Goal: Task Accomplishment & Management: Complete application form

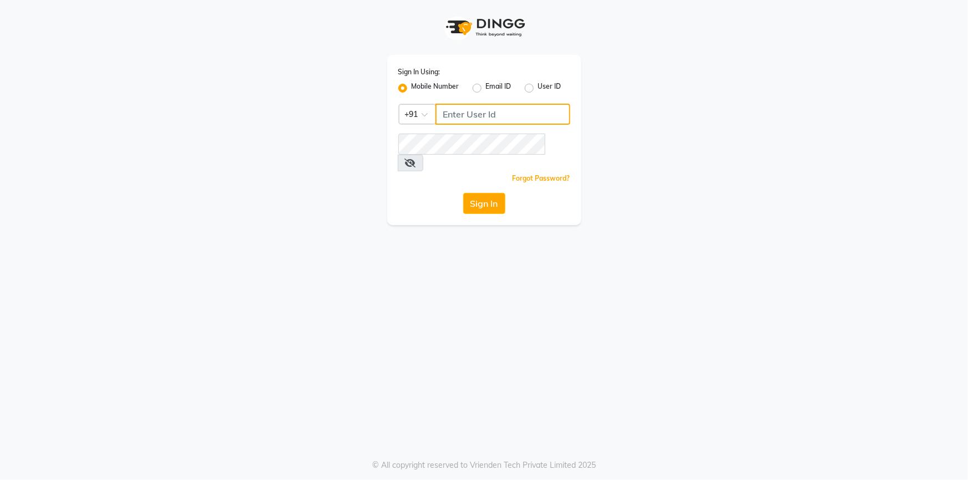
click at [450, 108] on input "Username" at bounding box center [502, 114] width 135 height 21
type input "9712198967"
click at [463, 193] on button "Sign In" at bounding box center [484, 203] width 42 height 21
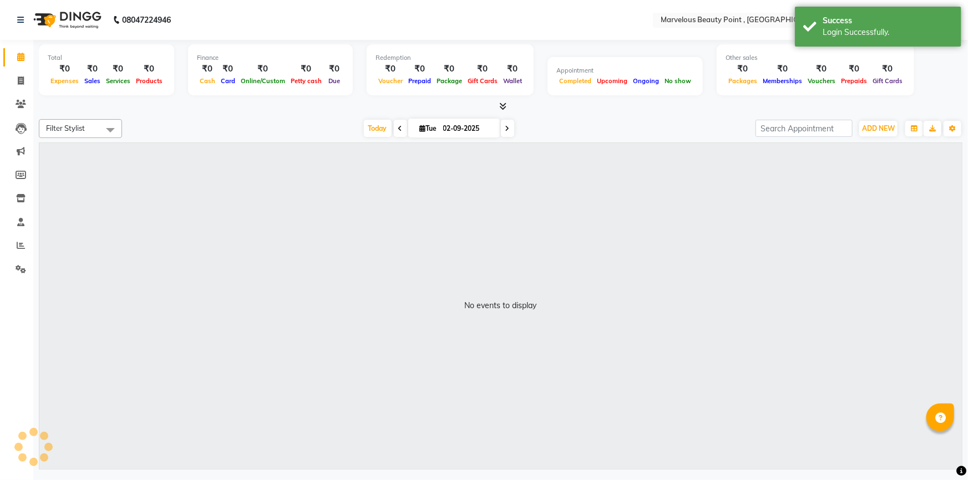
select select "en"
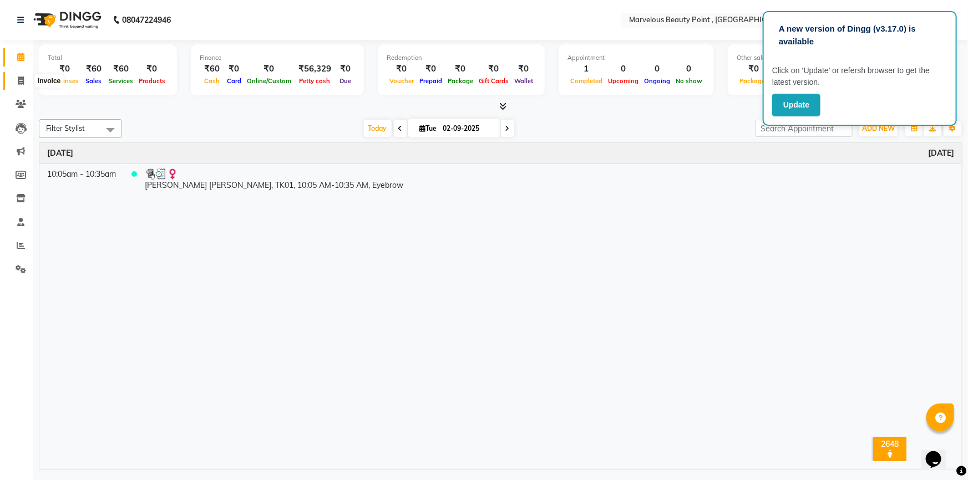
click at [22, 77] on icon at bounding box center [21, 81] width 6 height 8
select select "service"
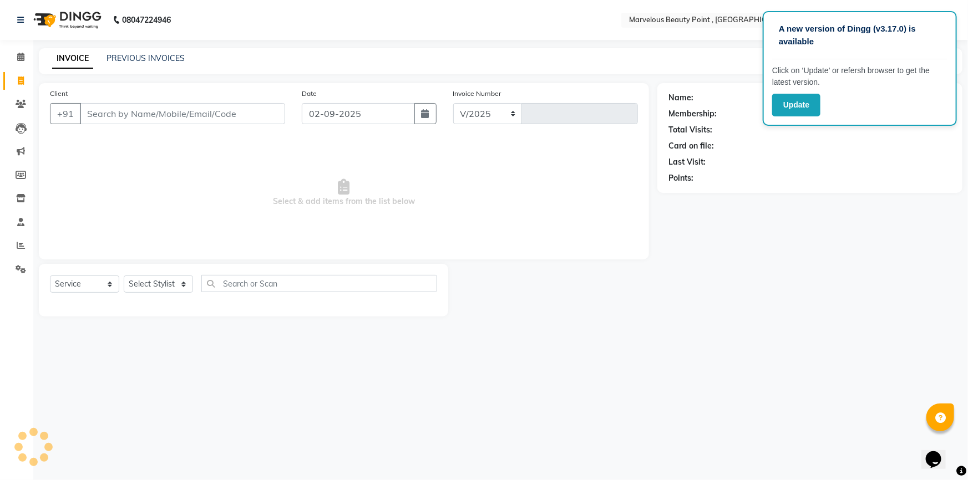
select select "6391"
type input "0390"
click at [114, 115] on input "Client" at bounding box center [182, 113] width 205 height 21
select select "V"
select select "48482"
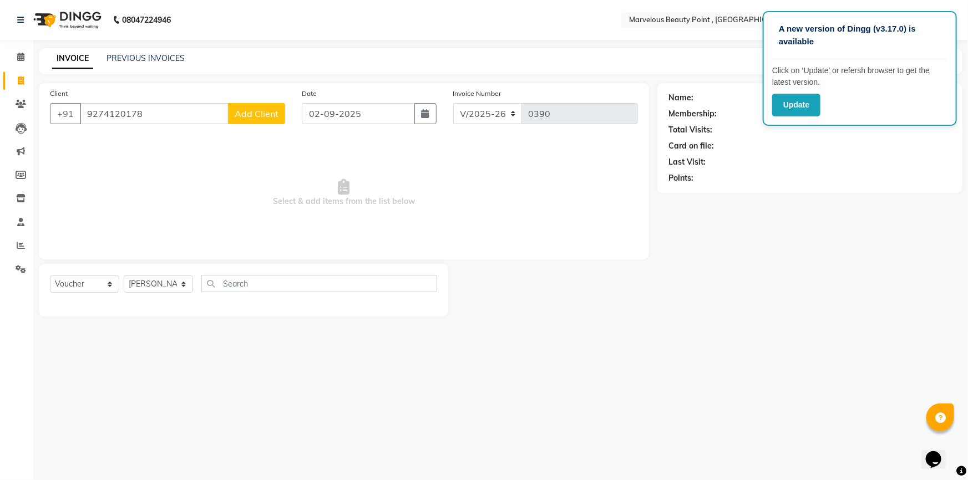
type input "9274120178"
click at [243, 113] on span "Add Client" at bounding box center [257, 113] width 44 height 11
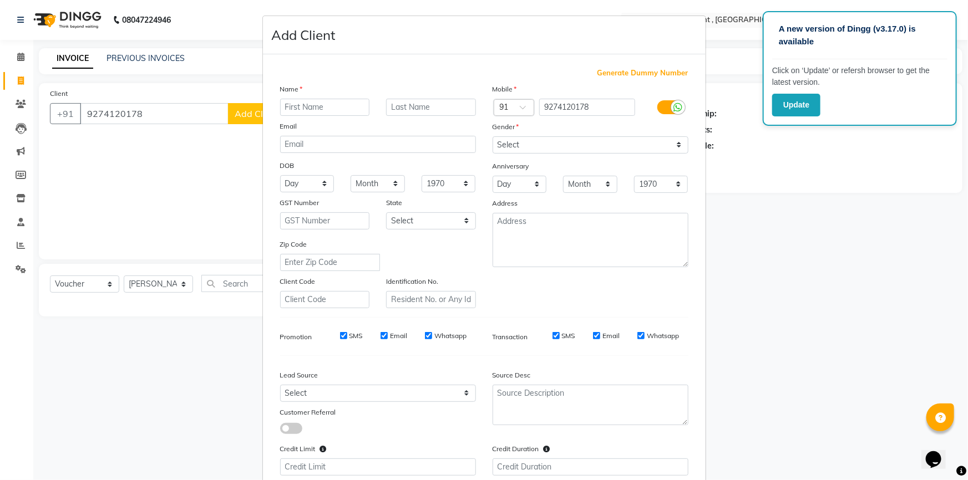
click at [315, 104] on input "text" at bounding box center [325, 107] width 90 height 17
type input "a"
type input "ekata"
click at [395, 104] on input "text" at bounding box center [431, 107] width 90 height 17
click at [421, 105] on input "text" at bounding box center [431, 107] width 90 height 17
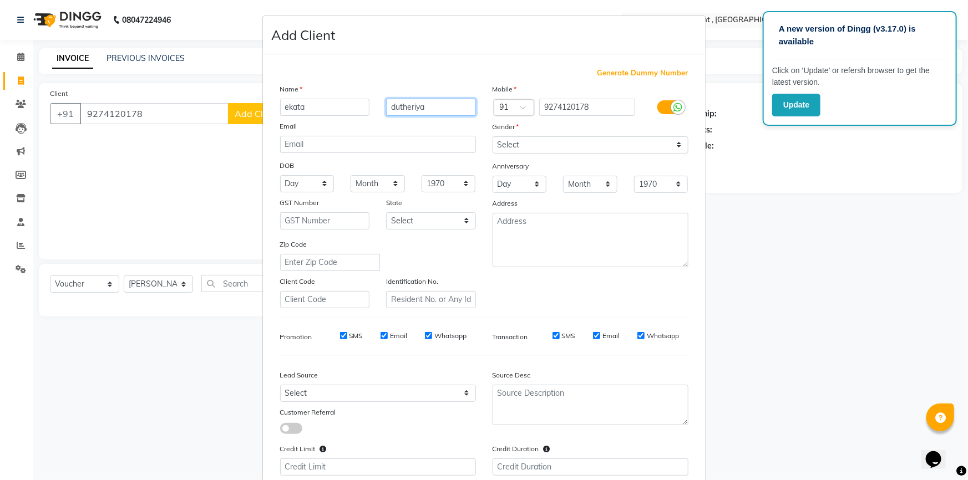
click at [398, 106] on input "dutheriya" at bounding box center [431, 107] width 90 height 17
type input "dudheriya"
click at [515, 143] on select "Select [DEMOGRAPHIC_DATA] [DEMOGRAPHIC_DATA] Other Prefer Not To Say" at bounding box center [590, 144] width 196 height 17
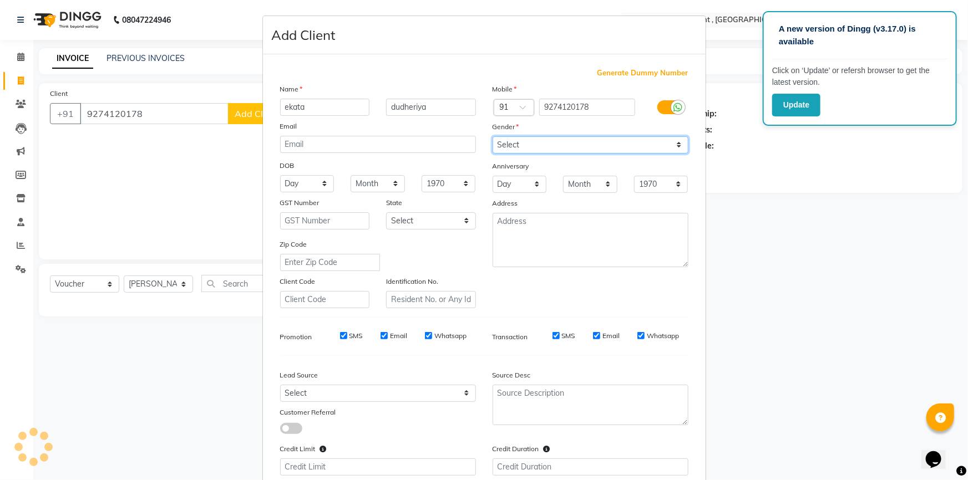
select select "[DEMOGRAPHIC_DATA]"
click at [492, 136] on select "Select [DEMOGRAPHIC_DATA] [DEMOGRAPHIC_DATA] Other Prefer Not To Say" at bounding box center [590, 144] width 196 height 17
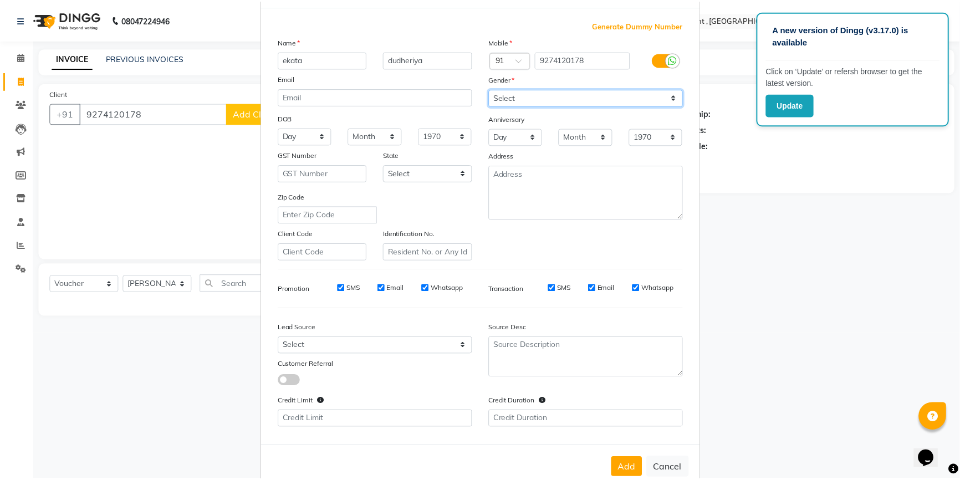
scroll to position [77, 0]
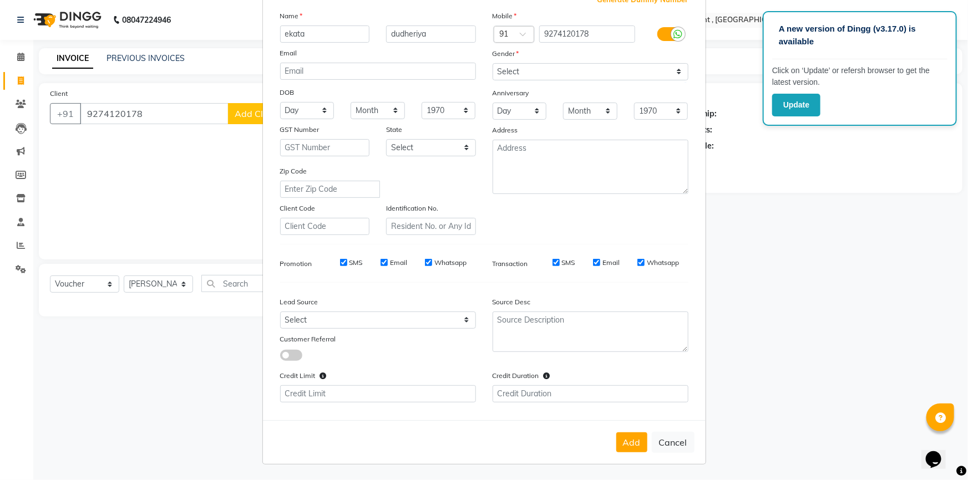
click at [619, 442] on button "Add" at bounding box center [631, 442] width 31 height 20
select select
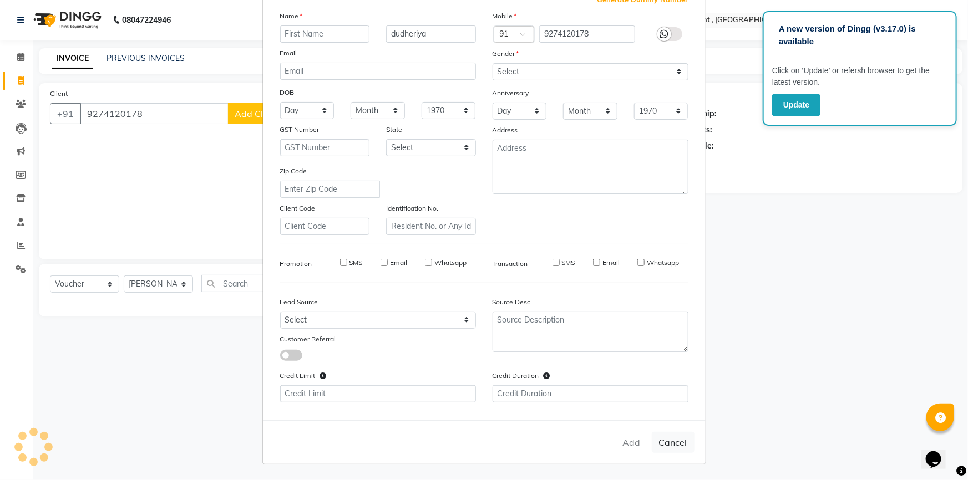
select select
checkbox input "false"
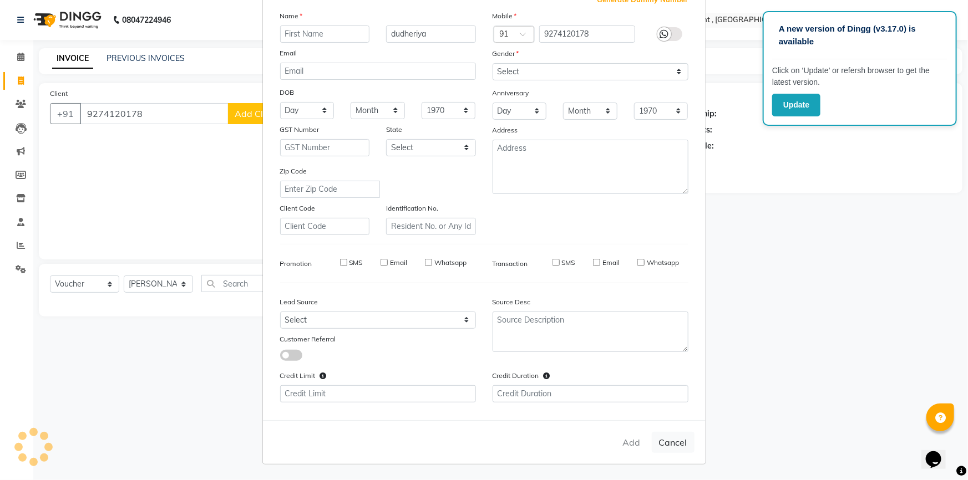
checkbox input "false"
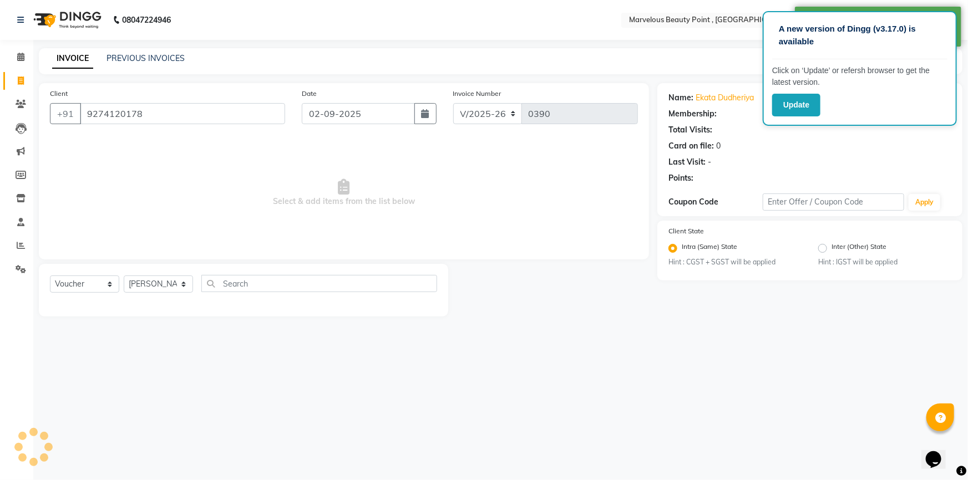
select select "1: Object"
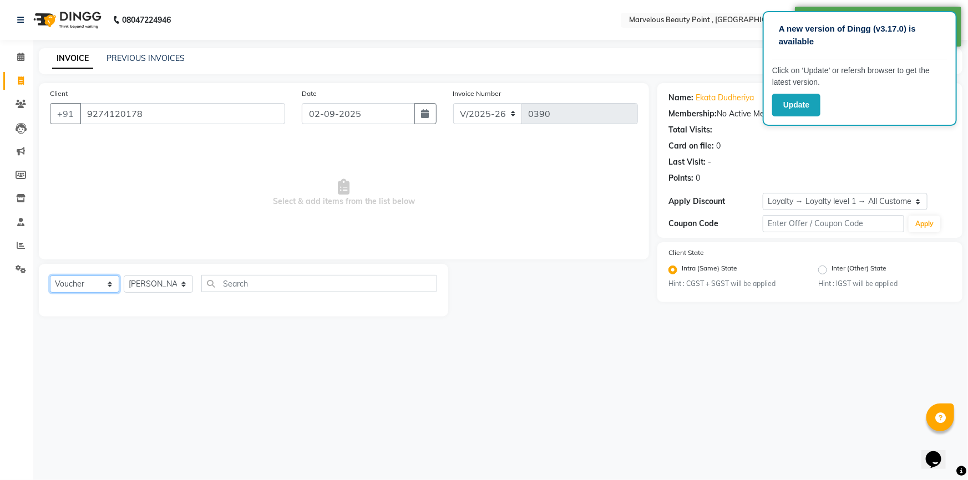
click at [70, 282] on select "Select Service Product Membership Package Voucher Prepaid Gift Card" at bounding box center [84, 284] width 69 height 17
select select "product"
click at [50, 276] on select "Select Service Product Membership Package Voucher Prepaid Gift Card" at bounding box center [84, 284] width 69 height 17
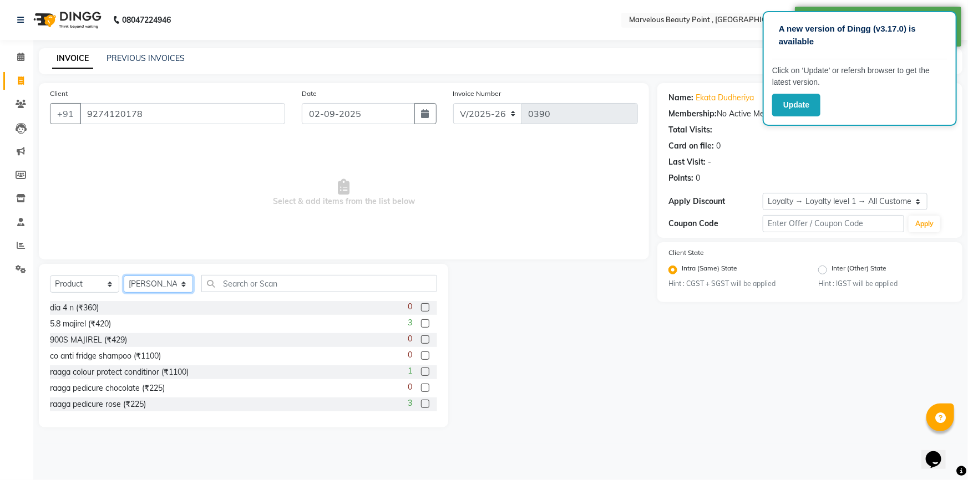
click at [161, 282] on select "Select Stylist [PERSON_NAME] [PERSON_NAME] [PERSON_NAME]" at bounding box center [158, 284] width 69 height 17
select select "66154"
click at [124, 276] on select "Select Stylist [PERSON_NAME] [PERSON_NAME] [PERSON_NAME]" at bounding box center [158, 284] width 69 height 17
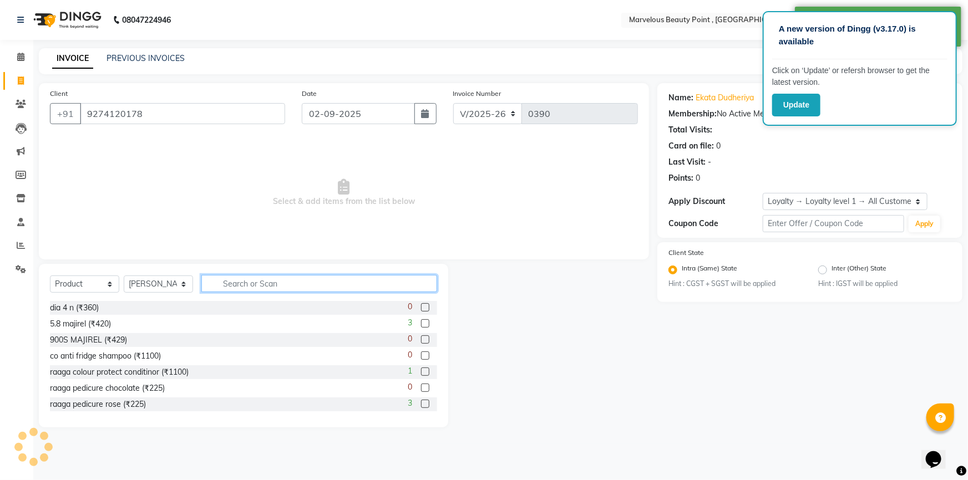
click at [233, 278] on input "text" at bounding box center [319, 283] width 236 height 17
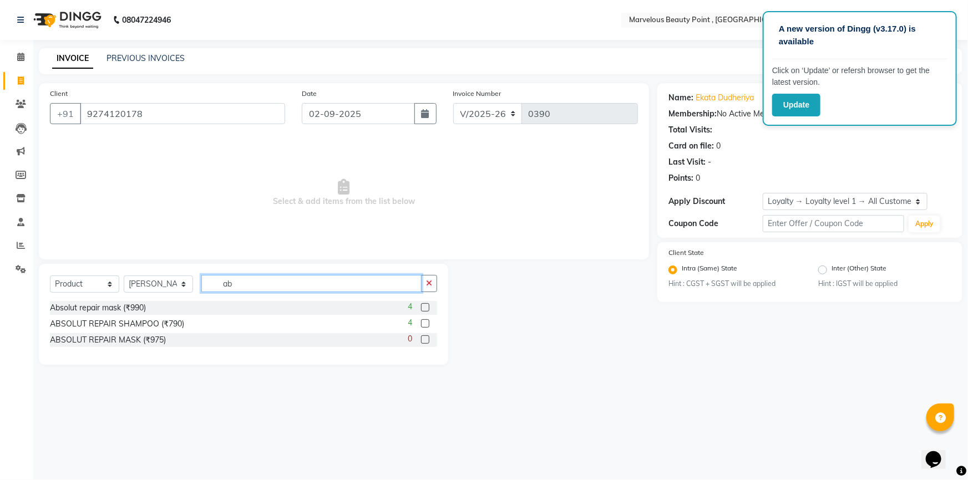
type input "ab"
click at [423, 309] on label at bounding box center [425, 307] width 8 height 8
click at [423, 309] on input "checkbox" at bounding box center [424, 307] width 7 height 7
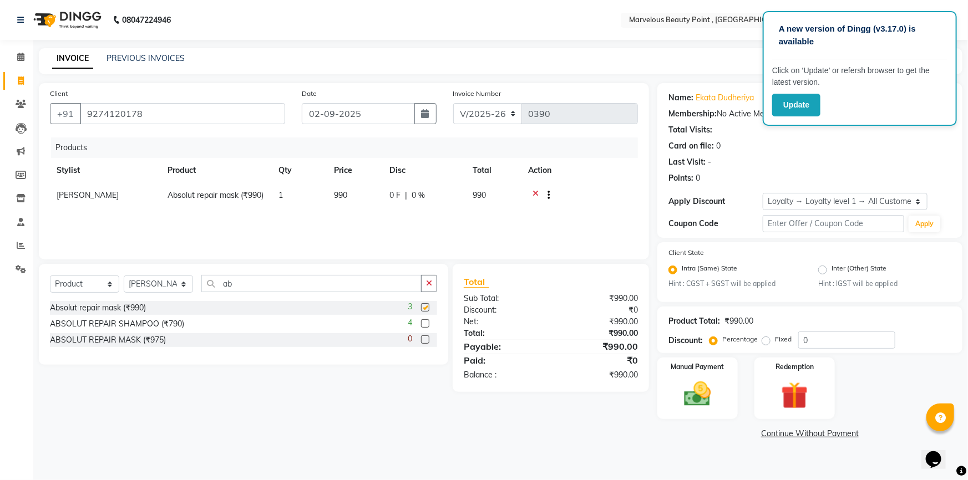
checkbox input "false"
click at [422, 325] on label at bounding box center [425, 323] width 8 height 8
click at [422, 325] on input "checkbox" at bounding box center [424, 323] width 7 height 7
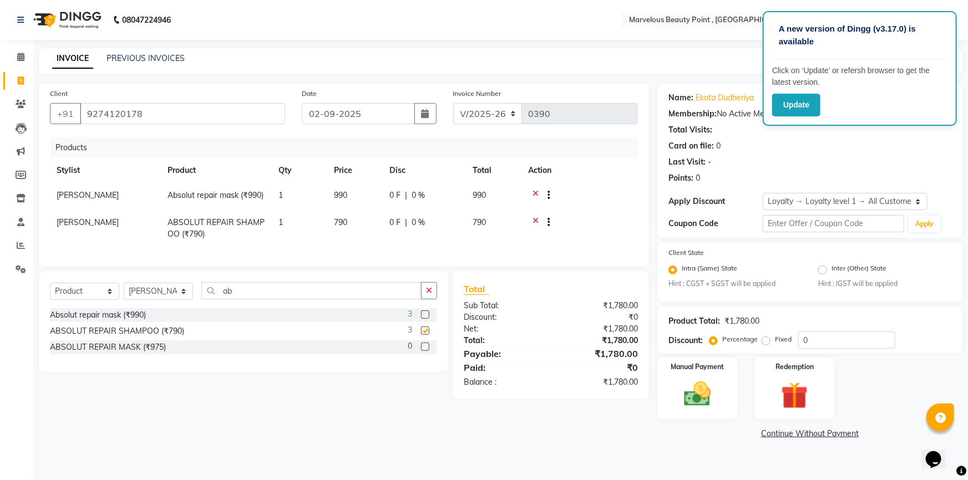
checkbox input "false"
click at [679, 403] on img at bounding box center [697, 395] width 45 height 32
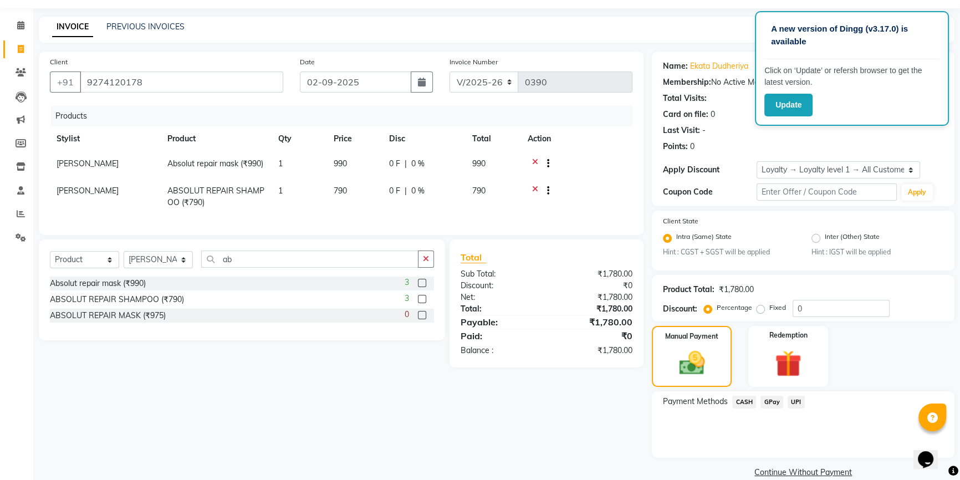
scroll to position [49, 0]
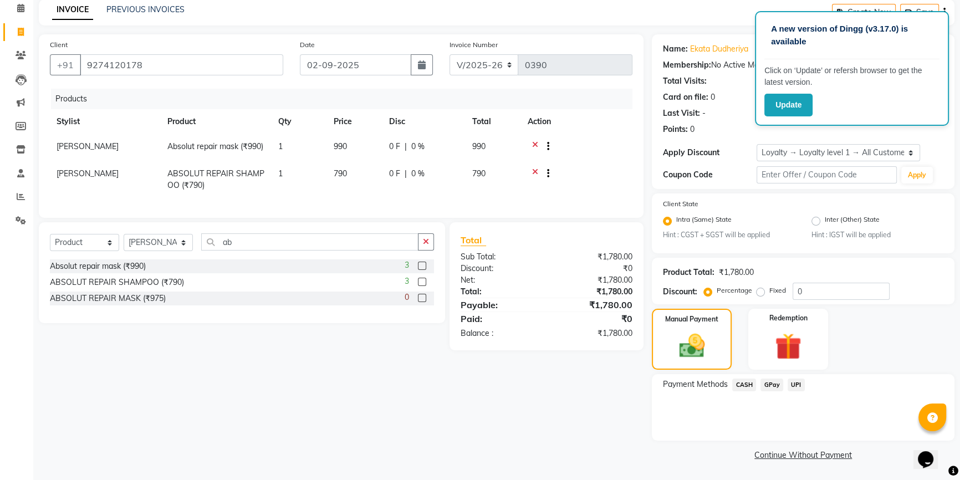
click at [740, 387] on span "CASH" at bounding box center [744, 385] width 24 height 13
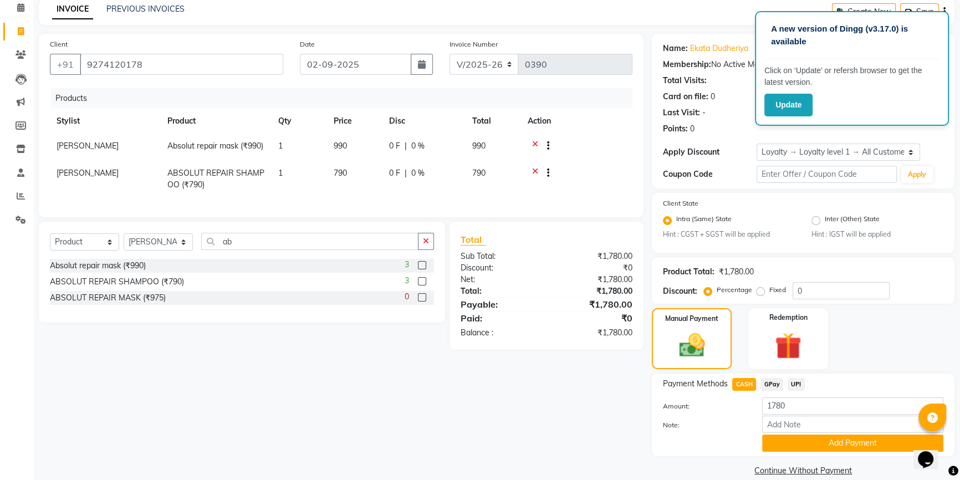
scroll to position [65, 0]
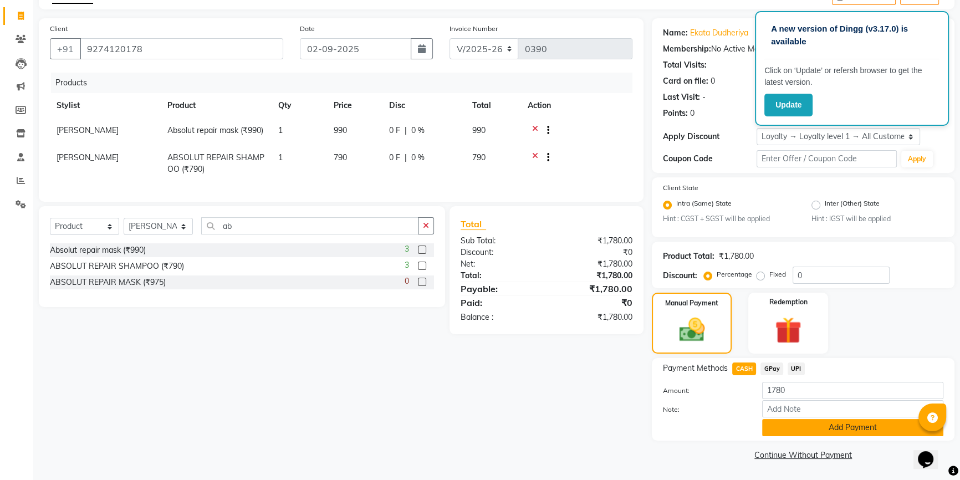
click at [767, 430] on button "Add Payment" at bounding box center [852, 427] width 181 height 17
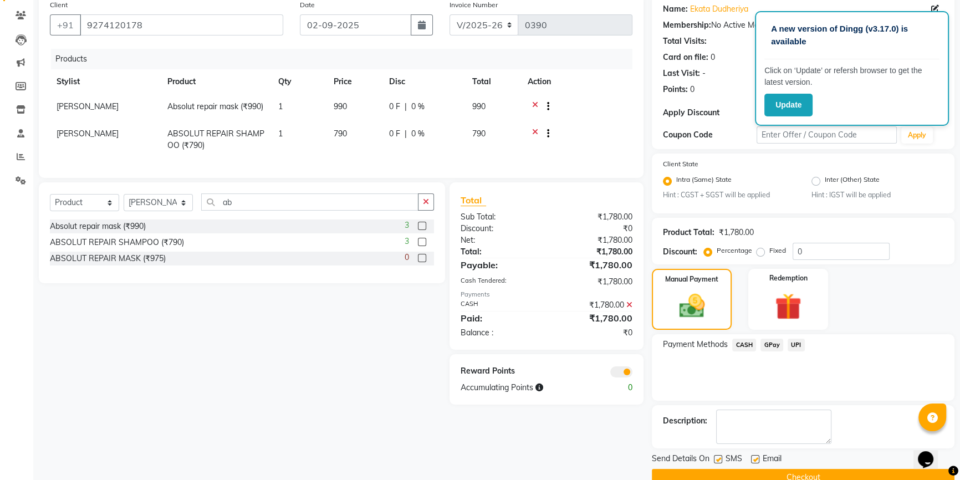
scroll to position [111, 0]
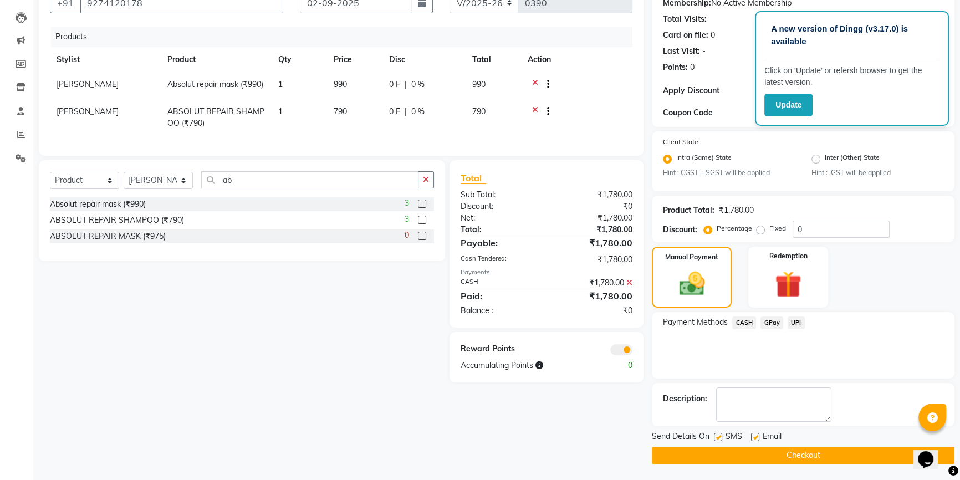
click at [618, 355] on span at bounding box center [621, 349] width 22 height 11
click at [633, 352] on input "checkbox" at bounding box center [633, 352] width 0 height 0
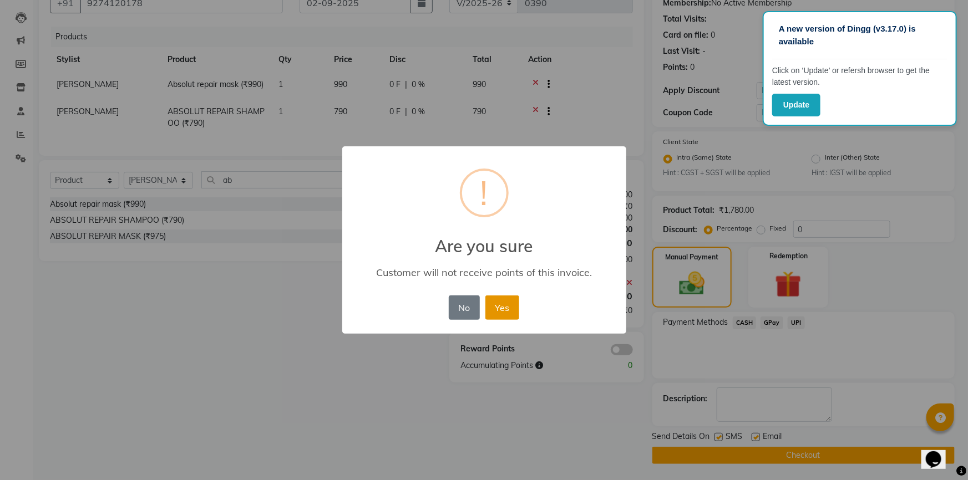
click at [492, 309] on button "Yes" at bounding box center [502, 308] width 34 height 24
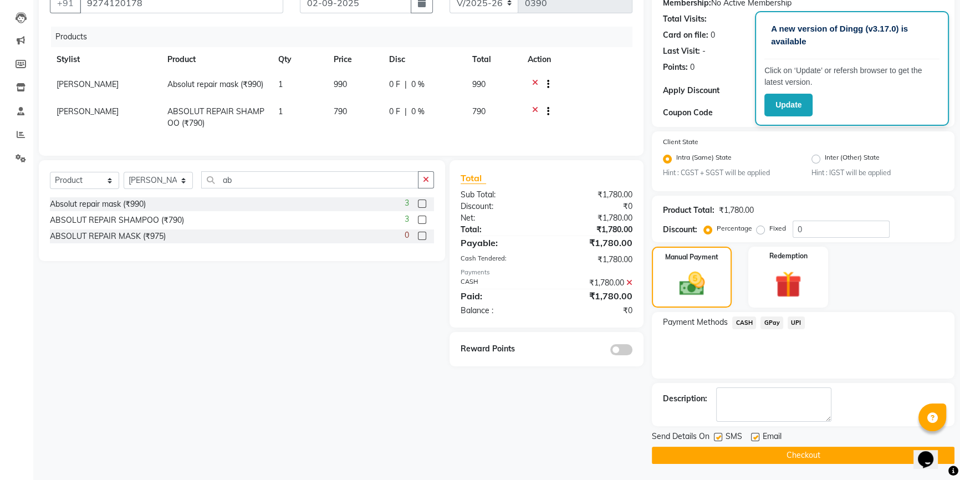
click at [770, 455] on button "Checkout" at bounding box center [803, 455] width 303 height 17
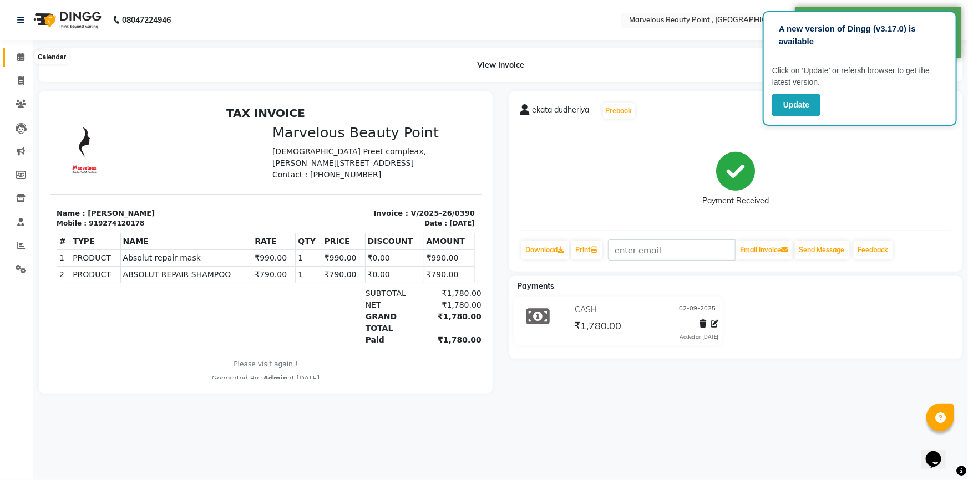
click at [23, 53] on icon at bounding box center [20, 57] width 7 height 8
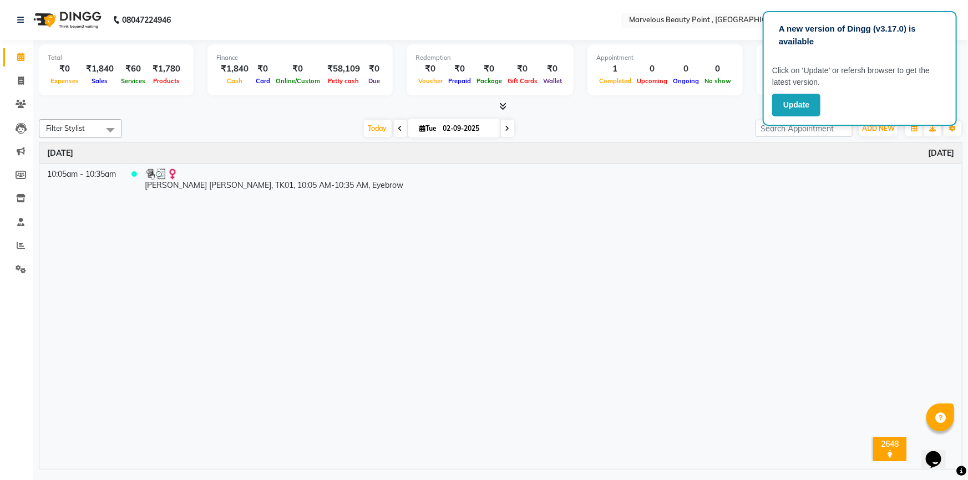
click at [0, 69] on li "Invoice" at bounding box center [16, 81] width 33 height 24
click at [21, 77] on icon at bounding box center [21, 81] width 6 height 8
select select "service"
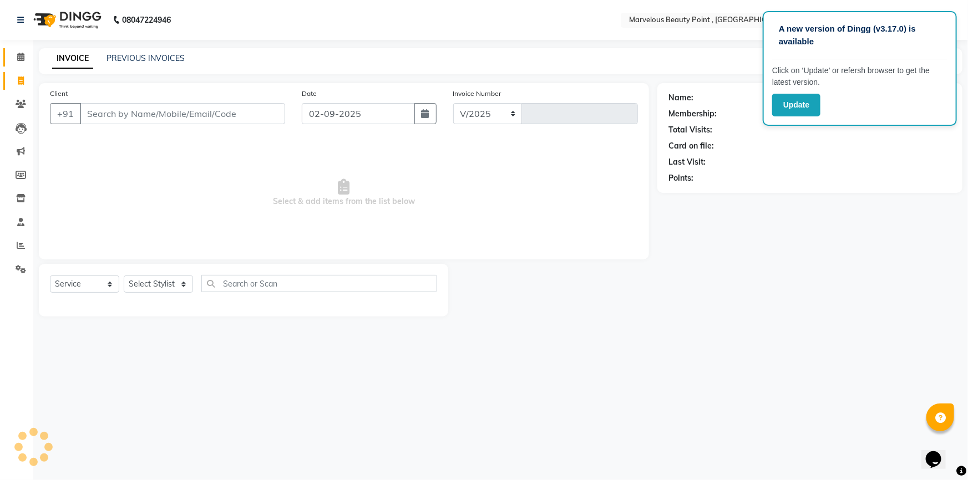
select select "6391"
type input "0391"
select select "V"
select select "48482"
click at [155, 113] on input "Client" at bounding box center [182, 113] width 205 height 21
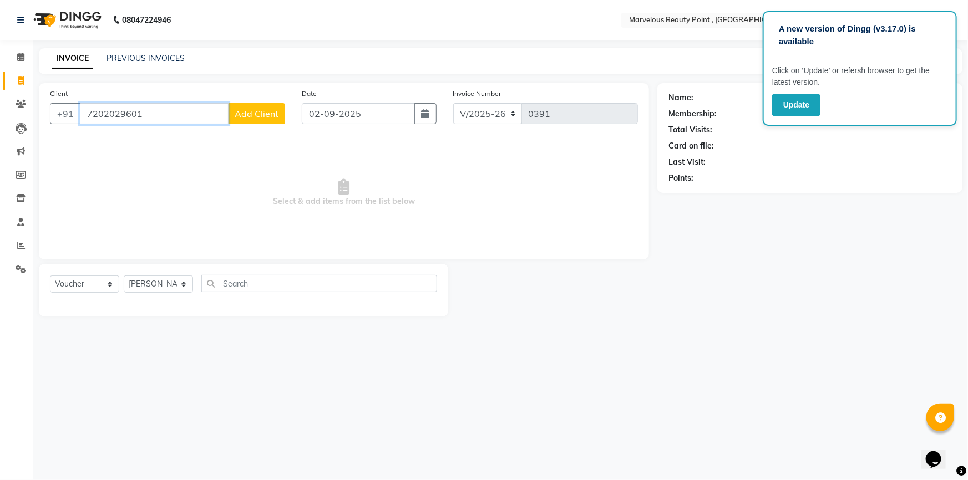
type input "7202029601"
click at [241, 109] on span "Add Client" at bounding box center [257, 113] width 44 height 11
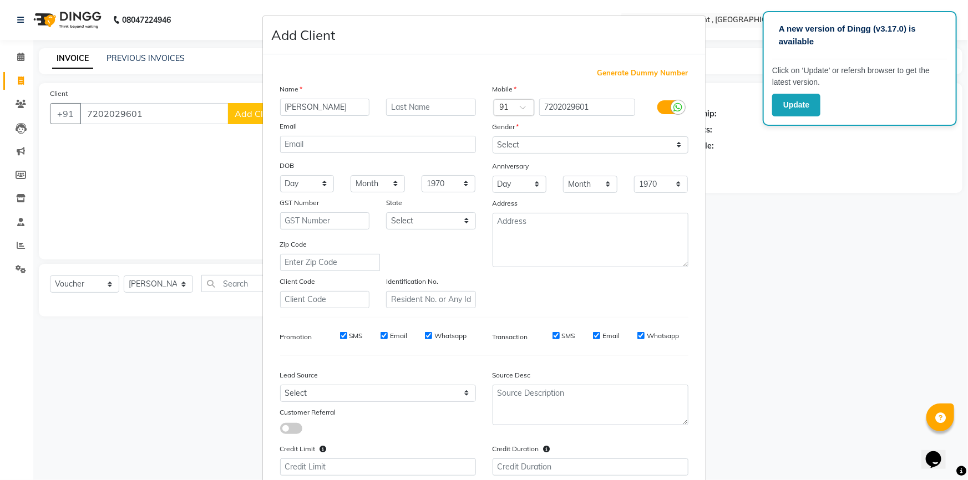
type input "[PERSON_NAME]"
click at [394, 108] on input "text" at bounding box center [431, 107] width 90 height 17
type input "bhut"
click at [516, 146] on select "Select [DEMOGRAPHIC_DATA] [DEMOGRAPHIC_DATA] Other Prefer Not To Say" at bounding box center [590, 144] width 196 height 17
select select "[DEMOGRAPHIC_DATA]"
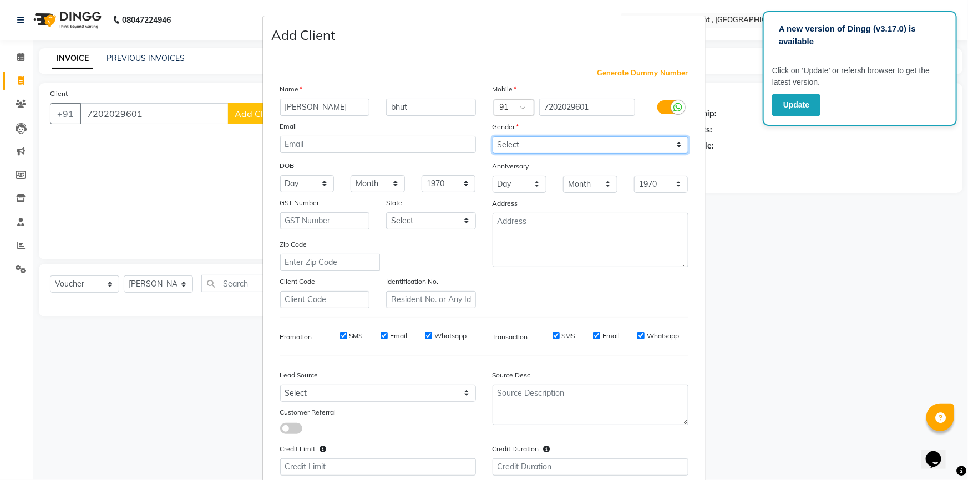
click at [492, 136] on select "Select [DEMOGRAPHIC_DATA] [DEMOGRAPHIC_DATA] Other Prefer Not To Say" at bounding box center [590, 144] width 196 height 17
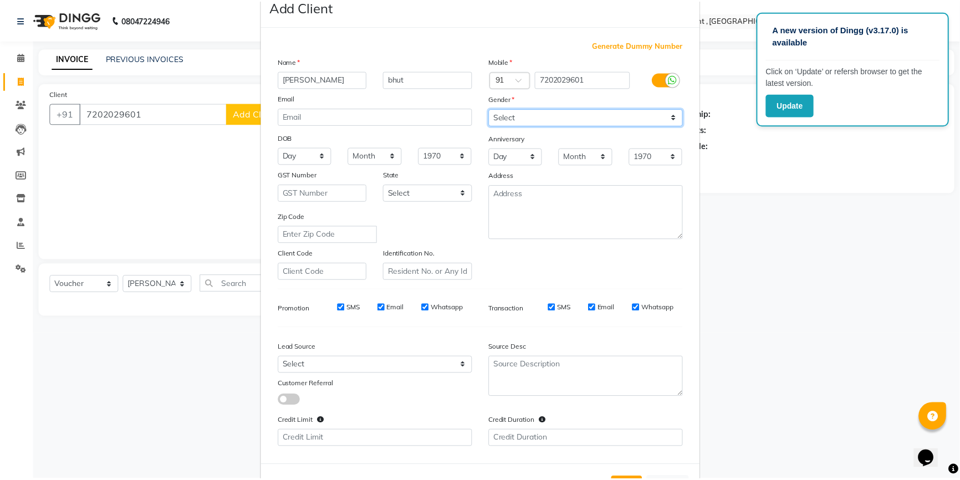
scroll to position [77, 0]
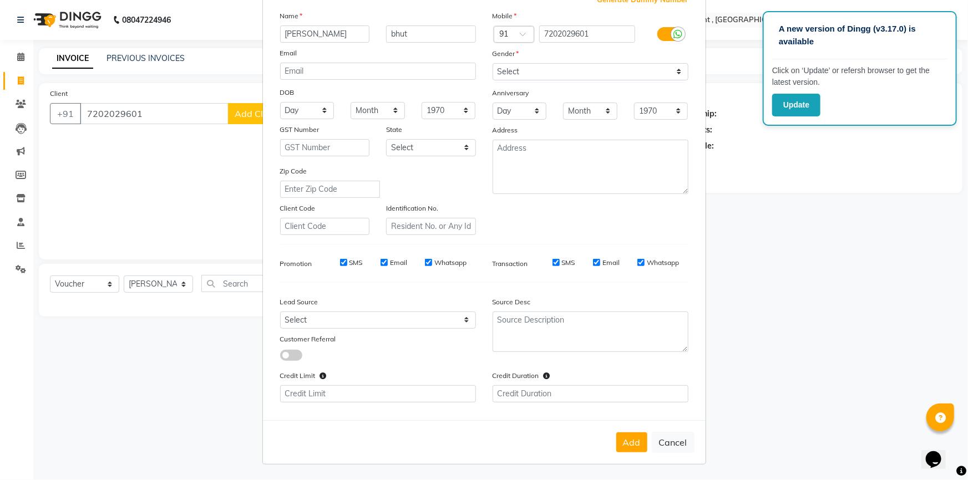
click at [625, 440] on button "Add" at bounding box center [631, 442] width 31 height 20
select select
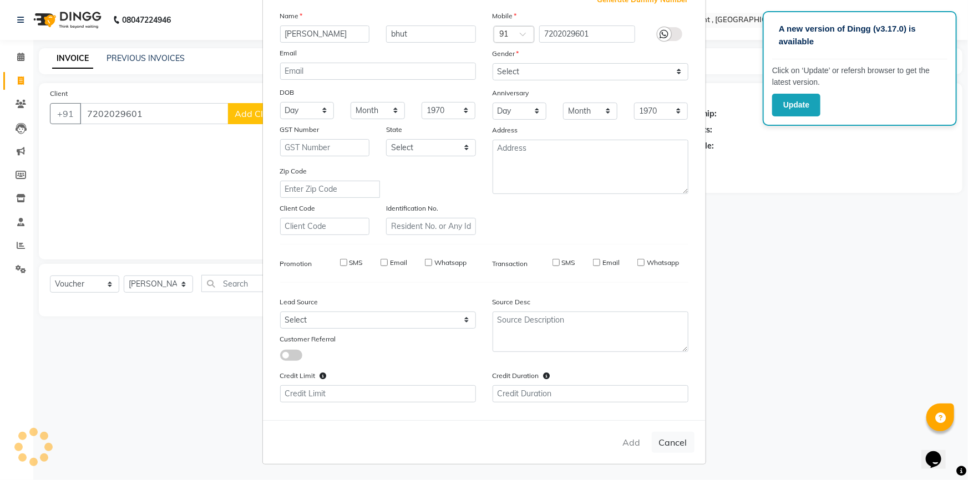
select select
checkbox input "false"
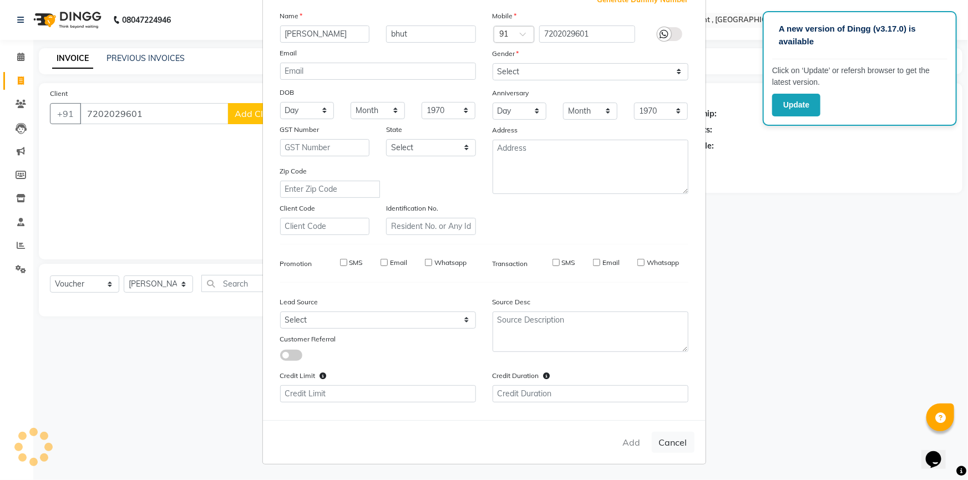
checkbox input "false"
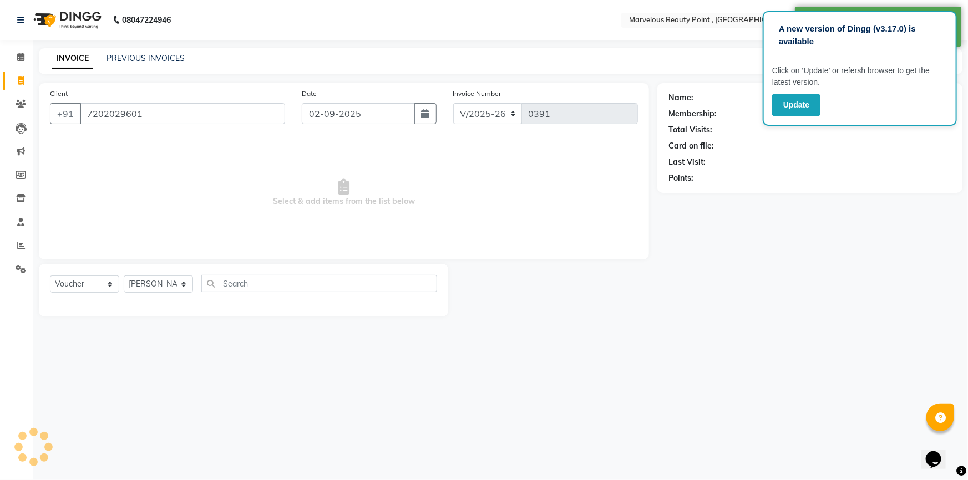
select select "1: Object"
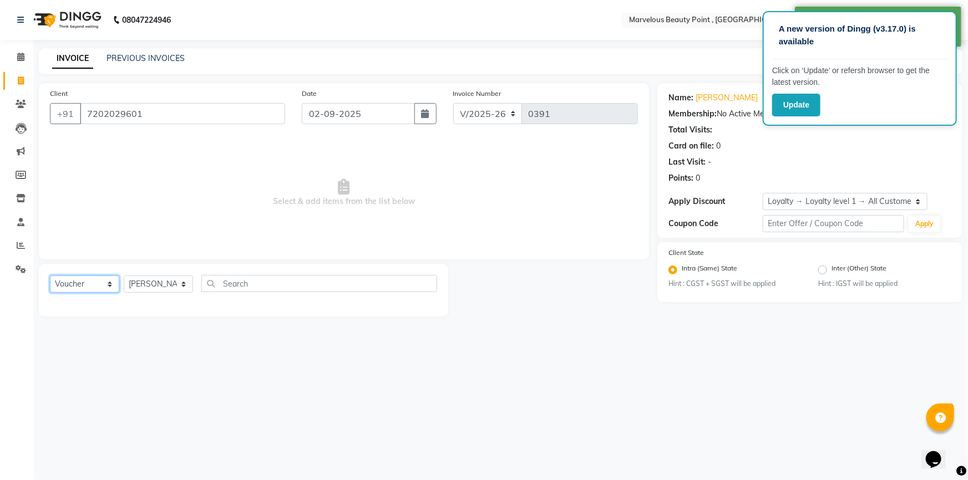
click at [88, 286] on select "Select Service Product Membership Package Voucher Prepaid Gift Card" at bounding box center [84, 284] width 69 height 17
select select "service"
click at [50, 276] on select "Select Service Product Membership Package Voucher Prepaid Gift Card" at bounding box center [84, 284] width 69 height 17
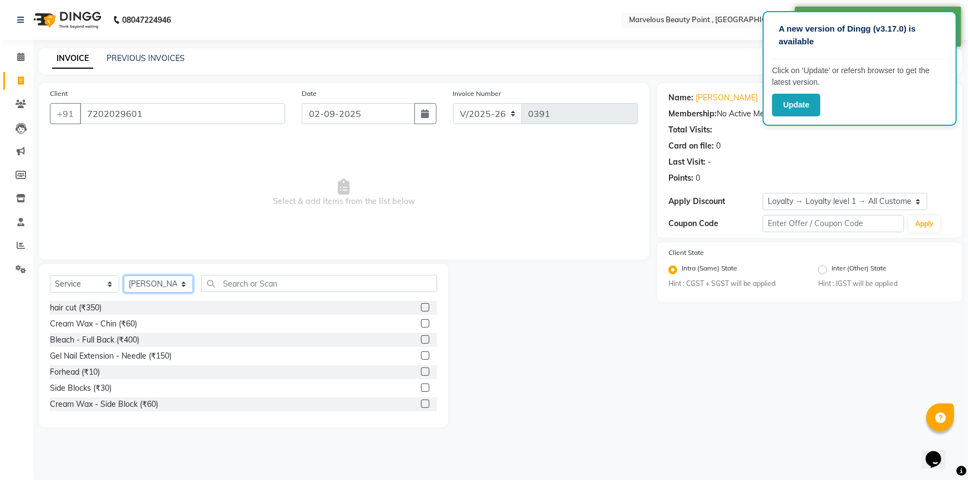
click at [146, 283] on select "Select Stylist [PERSON_NAME] [PERSON_NAME] [PERSON_NAME]" at bounding box center [158, 284] width 69 height 17
select select "66154"
click at [124, 276] on select "Select Stylist [PERSON_NAME] [PERSON_NAME] [PERSON_NAME]" at bounding box center [158, 284] width 69 height 17
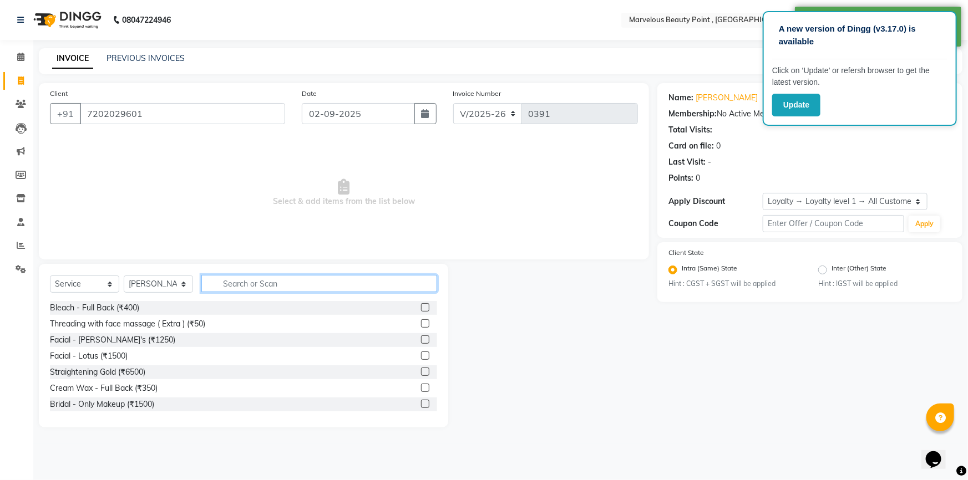
click at [245, 283] on input "text" at bounding box center [319, 283] width 236 height 17
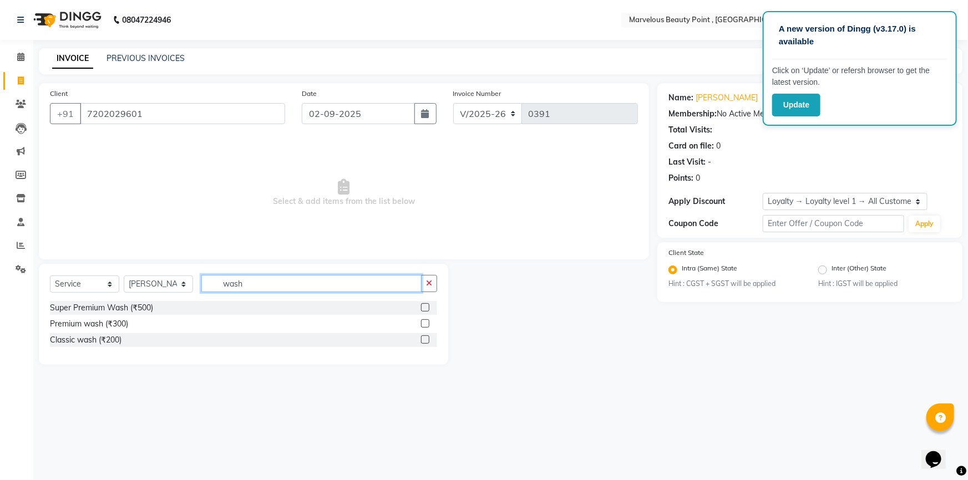
type input "wash"
click at [426, 322] on label at bounding box center [425, 323] width 8 height 8
click at [426, 322] on input "checkbox" at bounding box center [424, 323] width 7 height 7
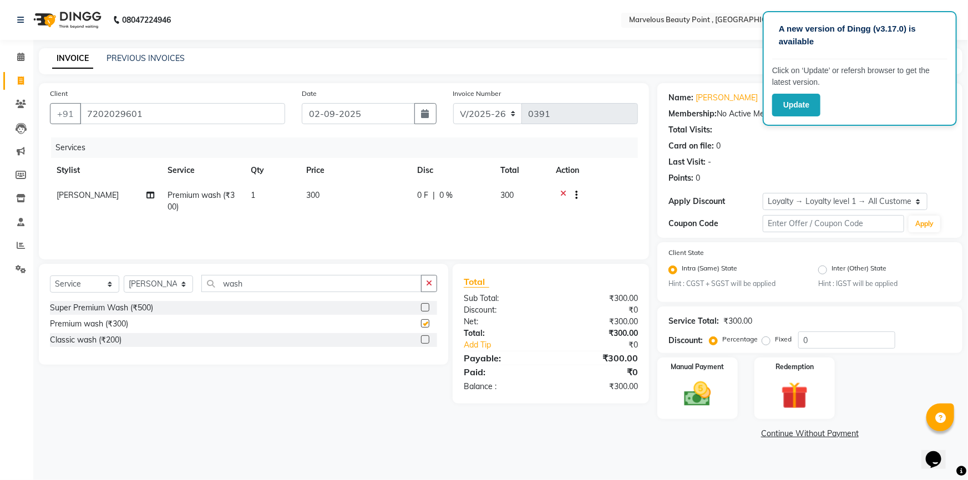
checkbox input "false"
click at [706, 383] on img at bounding box center [697, 395] width 45 height 32
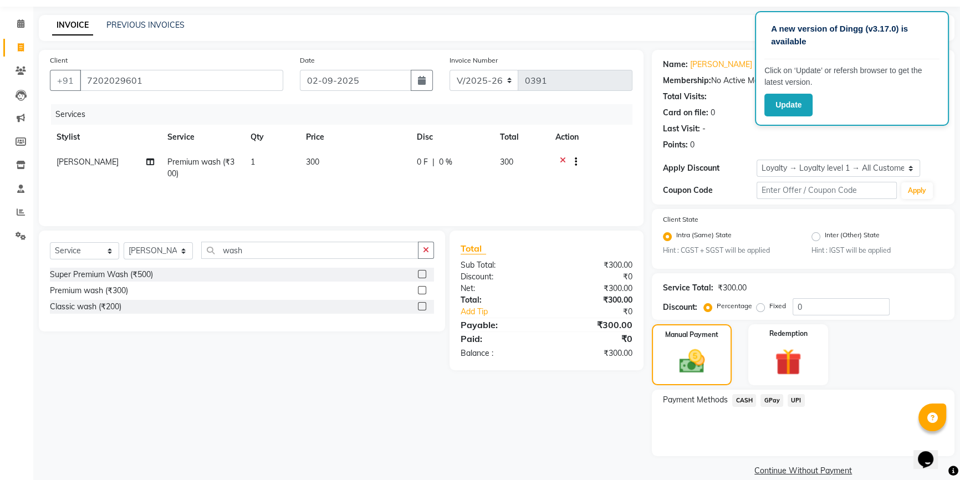
scroll to position [49, 0]
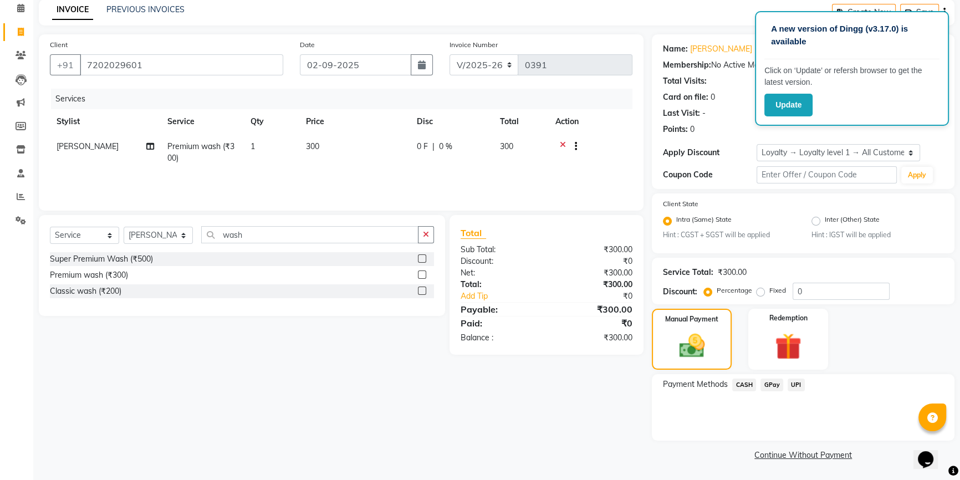
click at [745, 383] on span "CASH" at bounding box center [744, 385] width 24 height 13
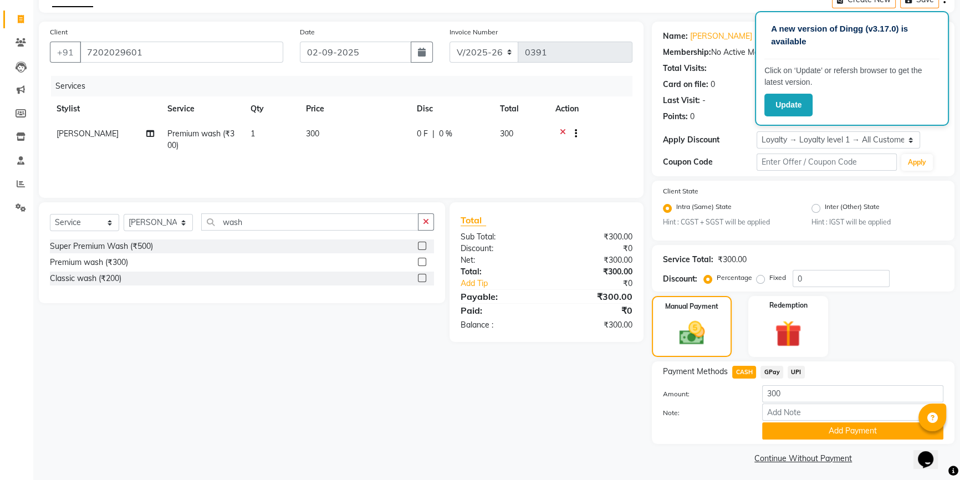
scroll to position [65, 0]
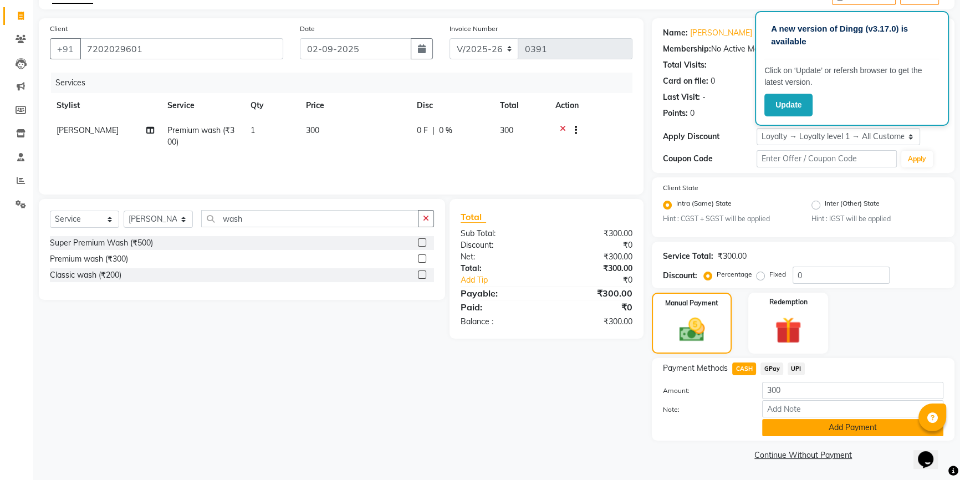
click at [771, 428] on button "Add Payment" at bounding box center [852, 427] width 181 height 17
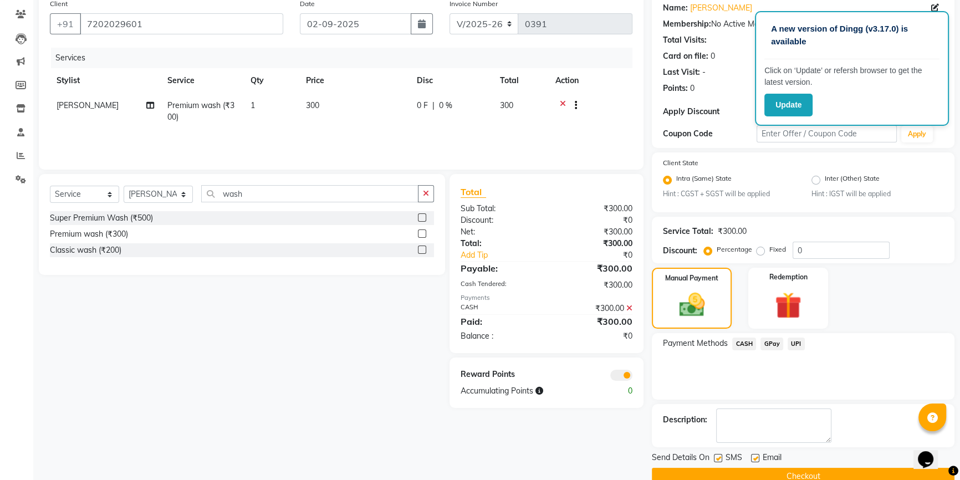
scroll to position [111, 0]
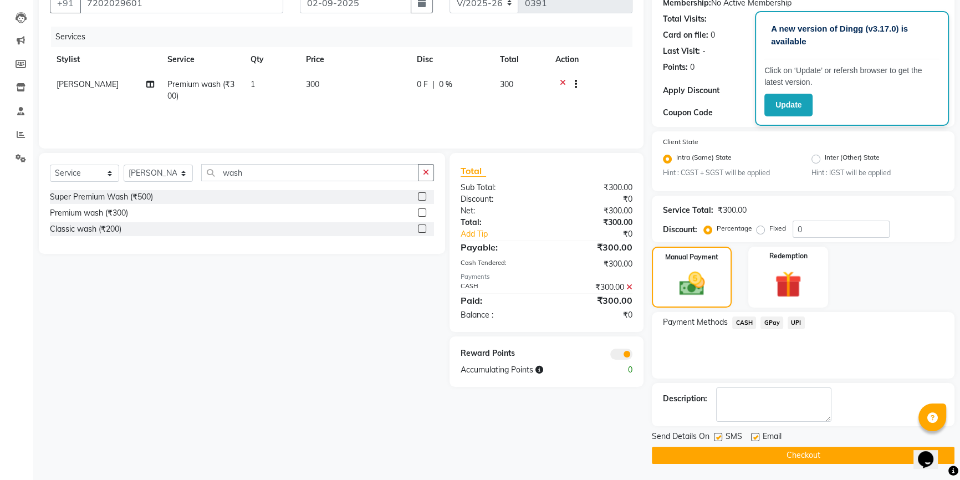
click at [616, 354] on span at bounding box center [621, 354] width 22 height 11
click at [633, 356] on input "checkbox" at bounding box center [633, 356] width 0 height 0
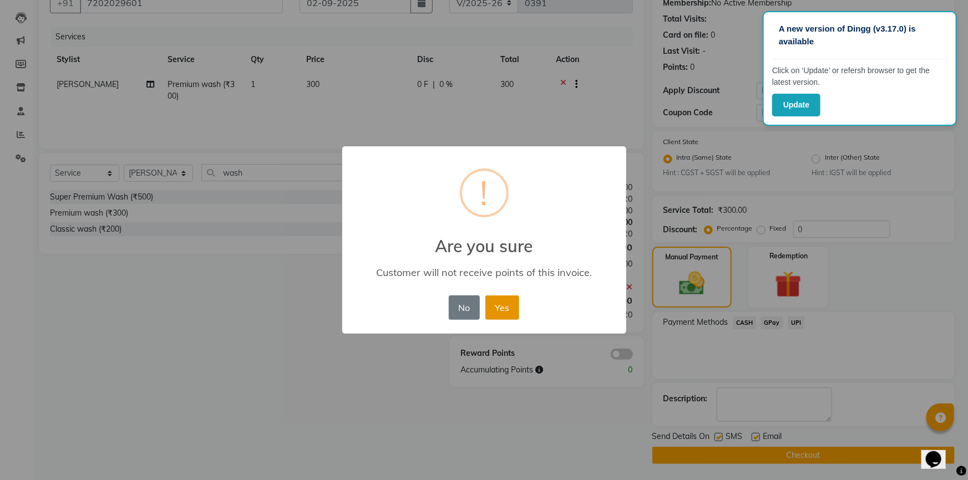
click at [500, 304] on button "Yes" at bounding box center [502, 308] width 34 height 24
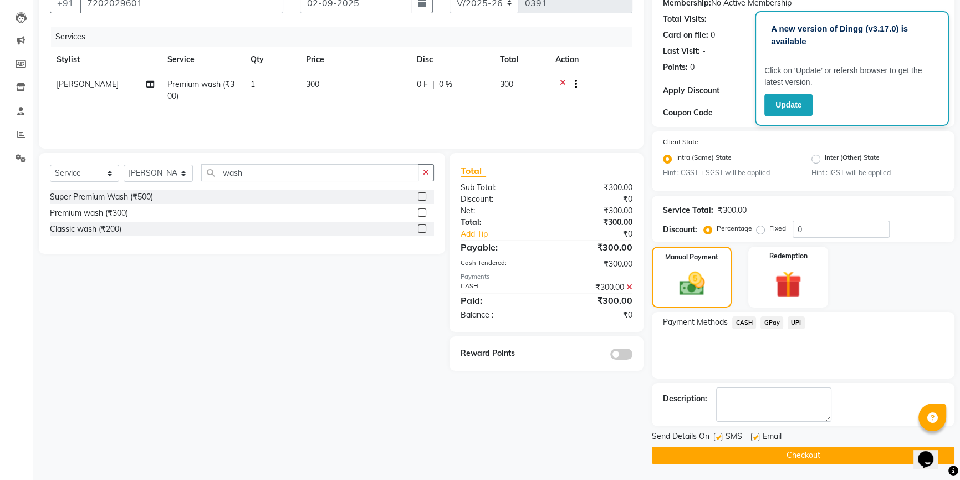
drag, startPoint x: 760, startPoint y: 457, endPoint x: 754, endPoint y: 447, distance: 10.9
click at [760, 457] on button "Checkout" at bounding box center [803, 455] width 303 height 17
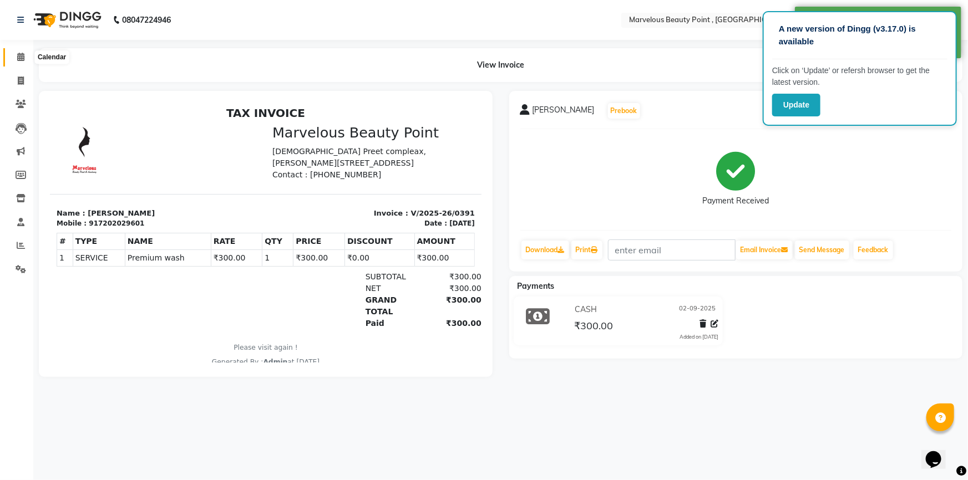
click at [21, 55] on icon at bounding box center [20, 57] width 7 height 8
